Goal: Book appointment/travel/reservation

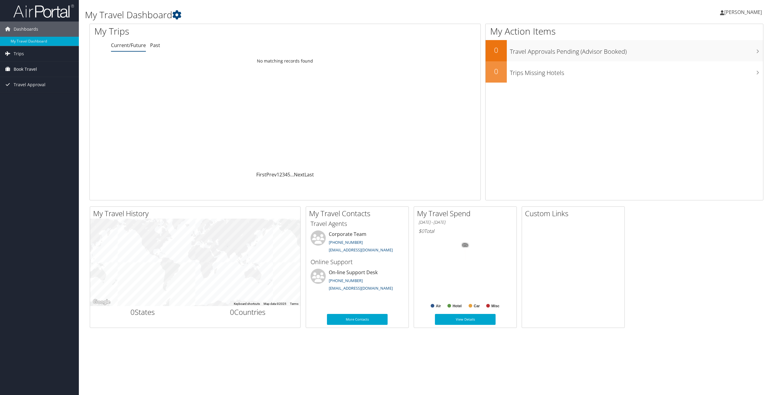
click at [32, 67] on span "Book Travel" at bounding box center [25, 69] width 23 height 15
click at [57, 100] on link "Book/Manage Online Trips" at bounding box center [39, 99] width 79 height 9
